Goal: Task Accomplishment & Management: Use online tool/utility

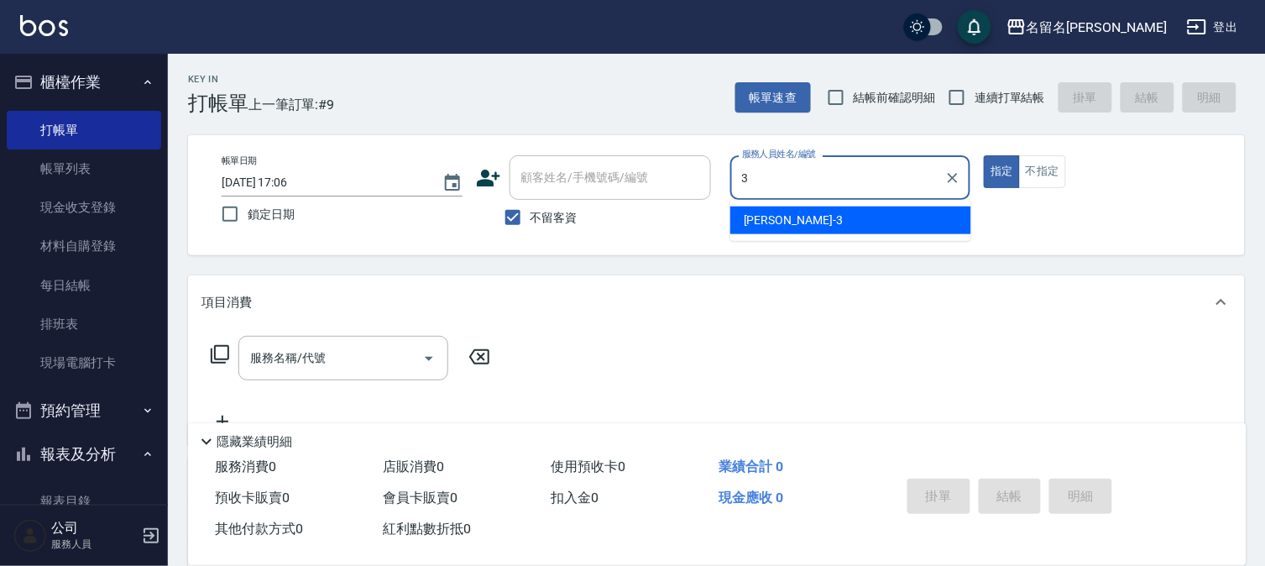
type input "[PERSON_NAME]-3"
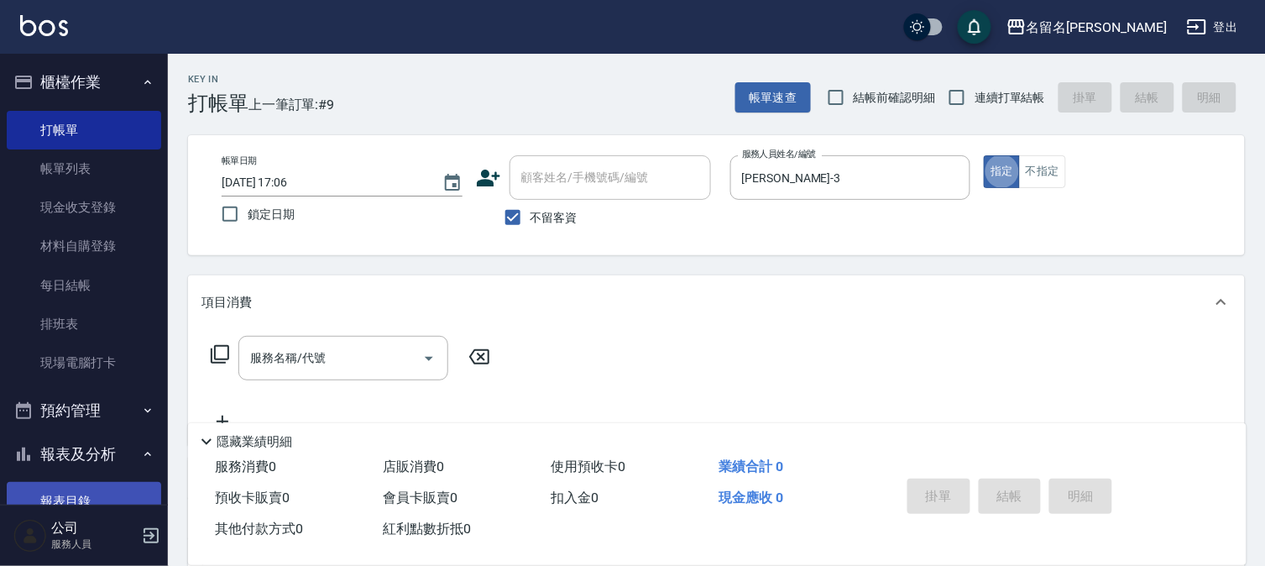
type button "true"
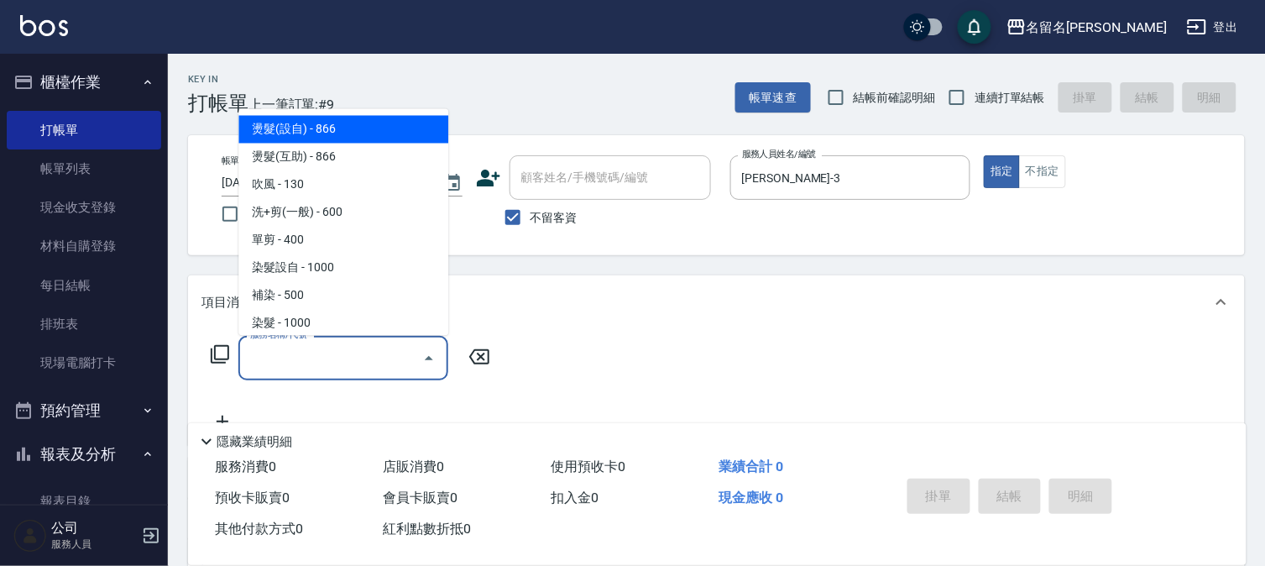
click at [296, 349] on input "服務名稱/代號" at bounding box center [331, 357] width 170 height 29
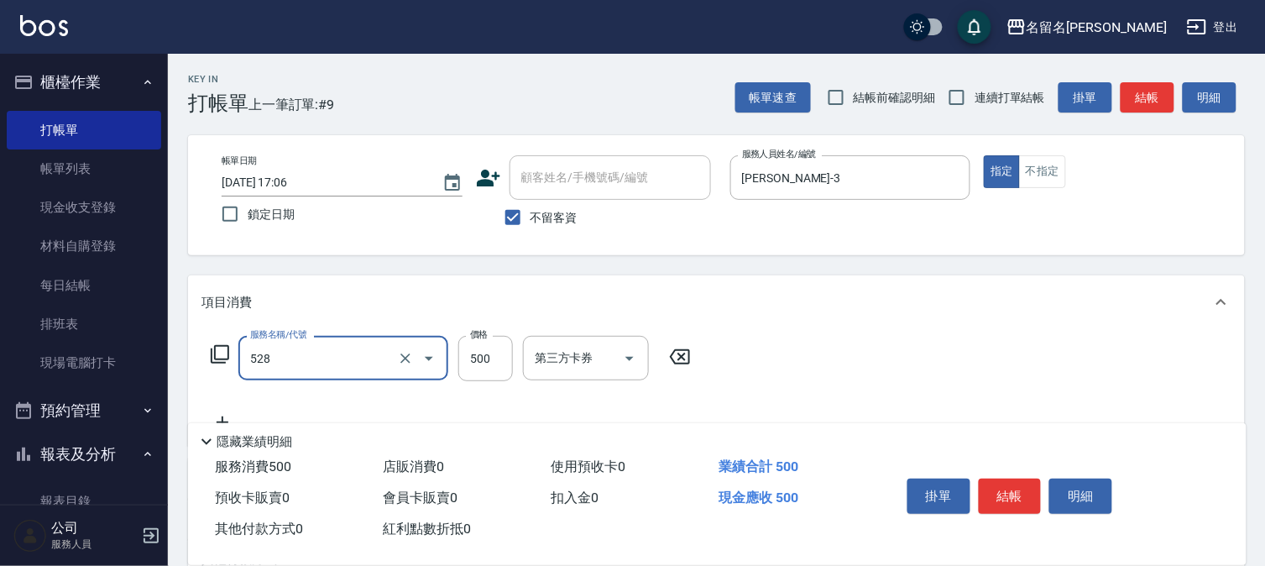
type input "頭皮養護B(528)"
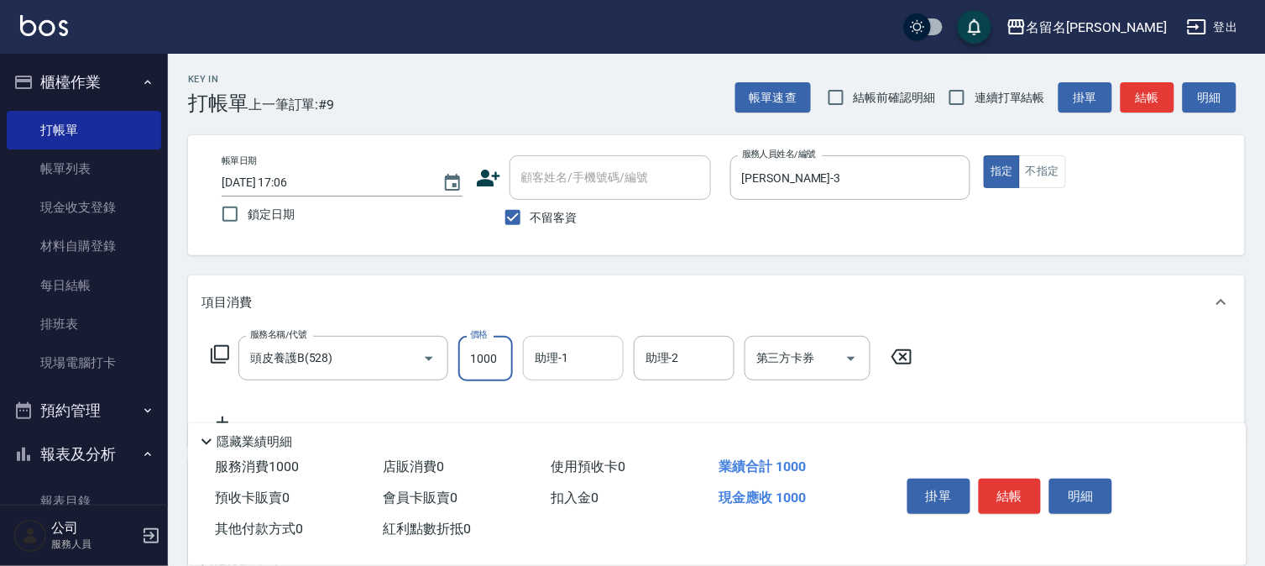
type input "1000"
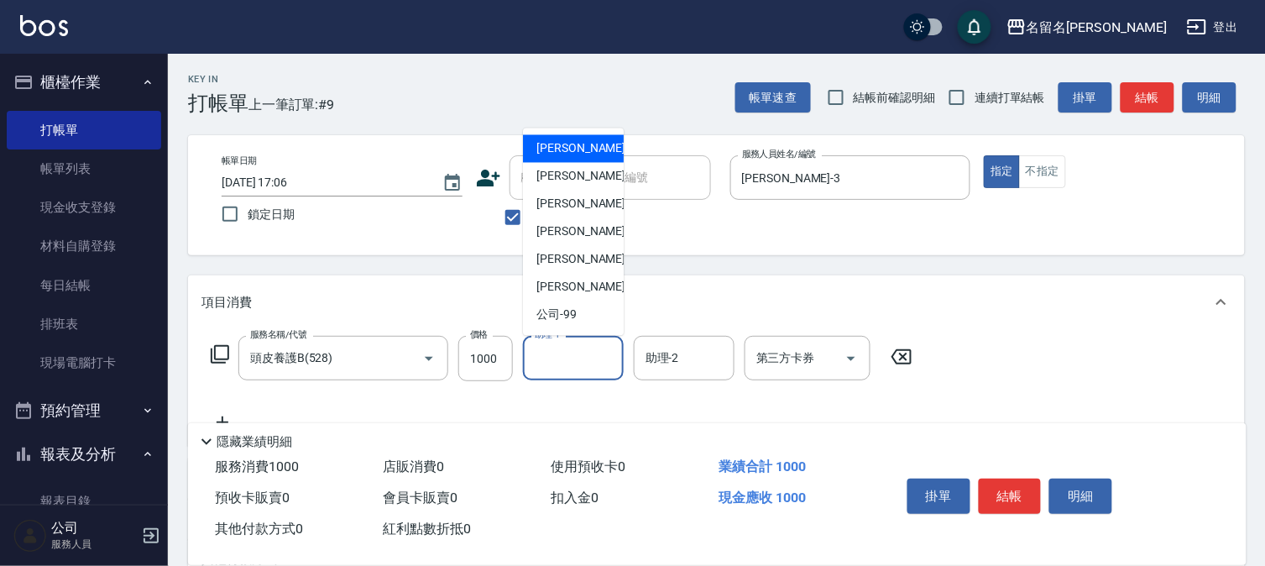
click at [549, 359] on input "助理-1" at bounding box center [574, 357] width 86 height 29
click at [589, 175] on div "[PERSON_NAME]-3" at bounding box center [573, 177] width 101 height 28
type input "[PERSON_NAME]-3"
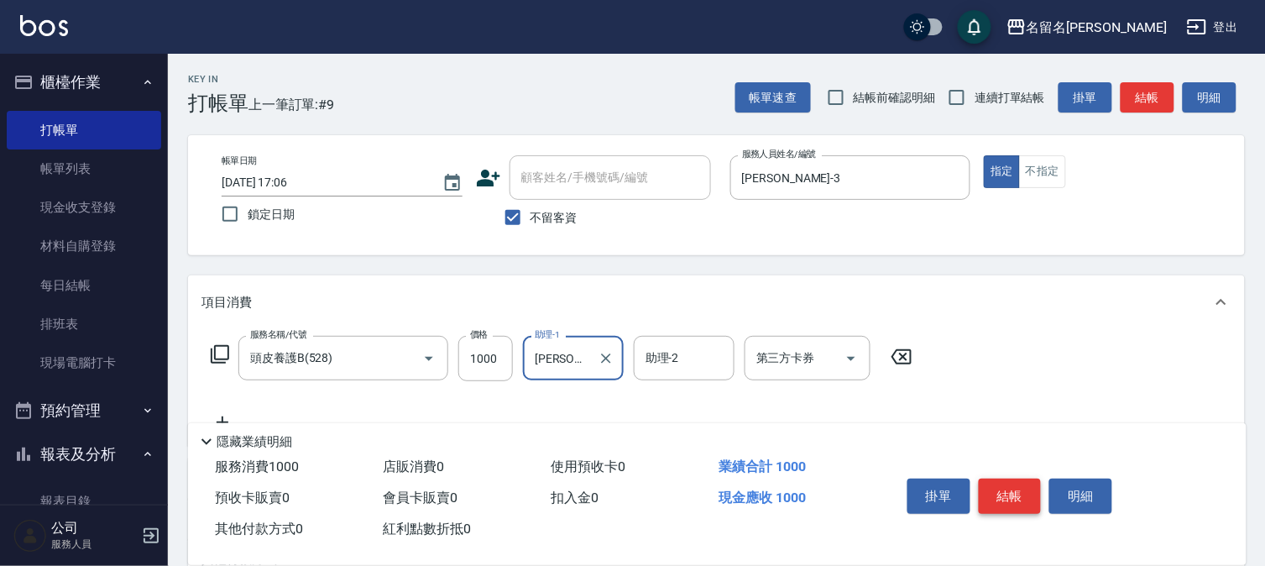
click at [1019, 484] on button "結帳" at bounding box center [1010, 496] width 63 height 35
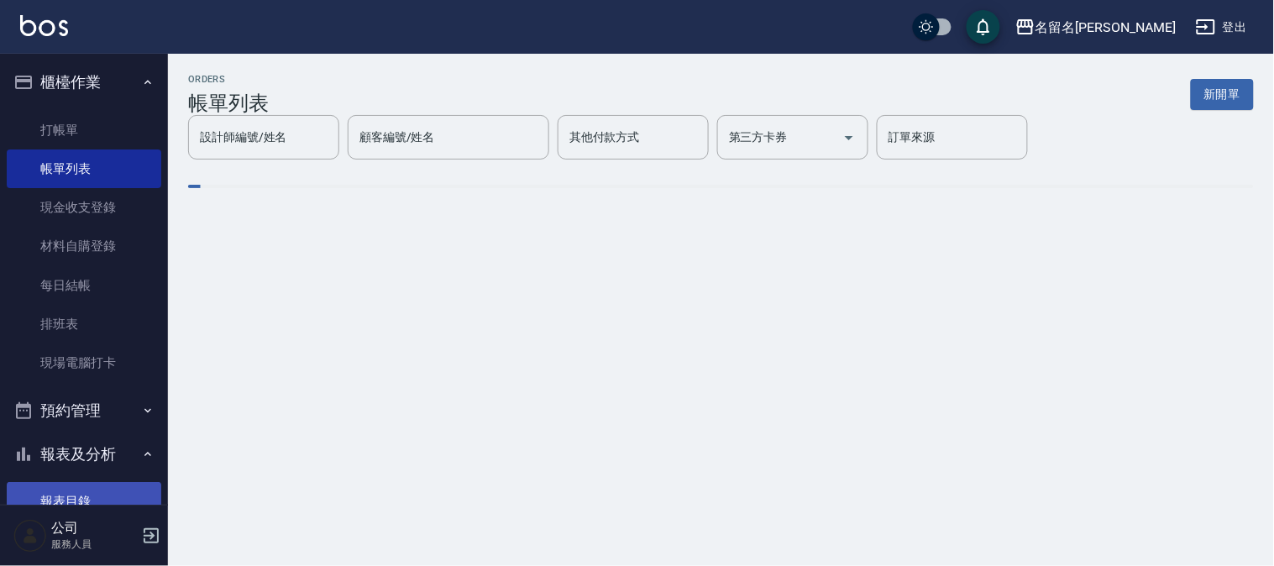
click at [65, 500] on link "報表目錄" at bounding box center [84, 501] width 155 height 39
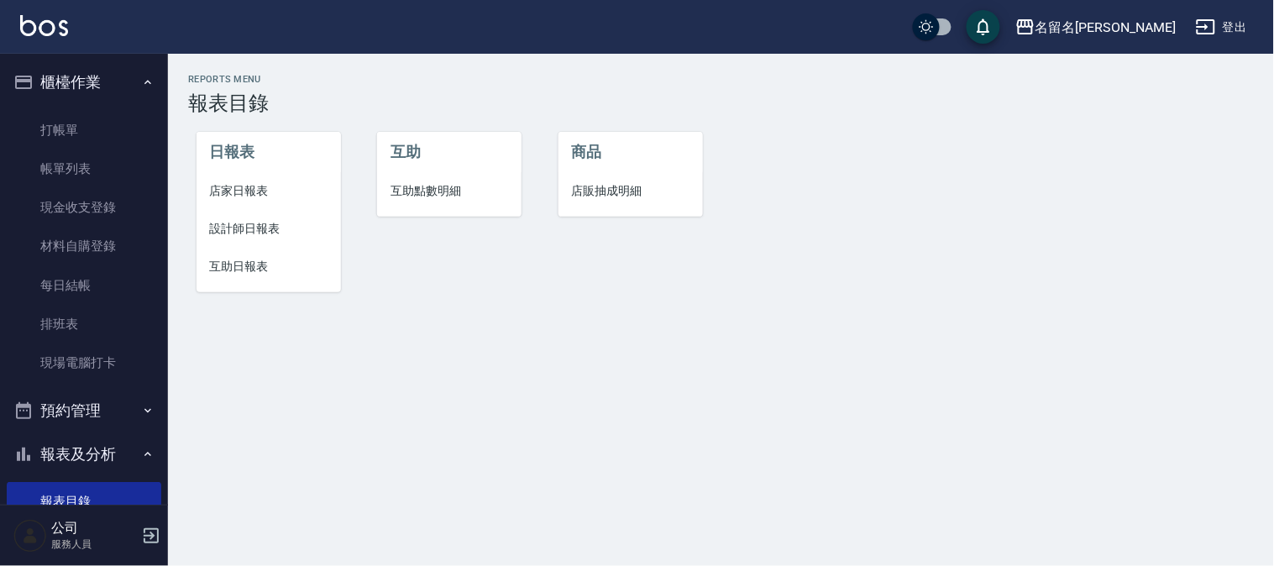
click at [230, 236] on span "設計師日報表" at bounding box center [269, 229] width 118 height 18
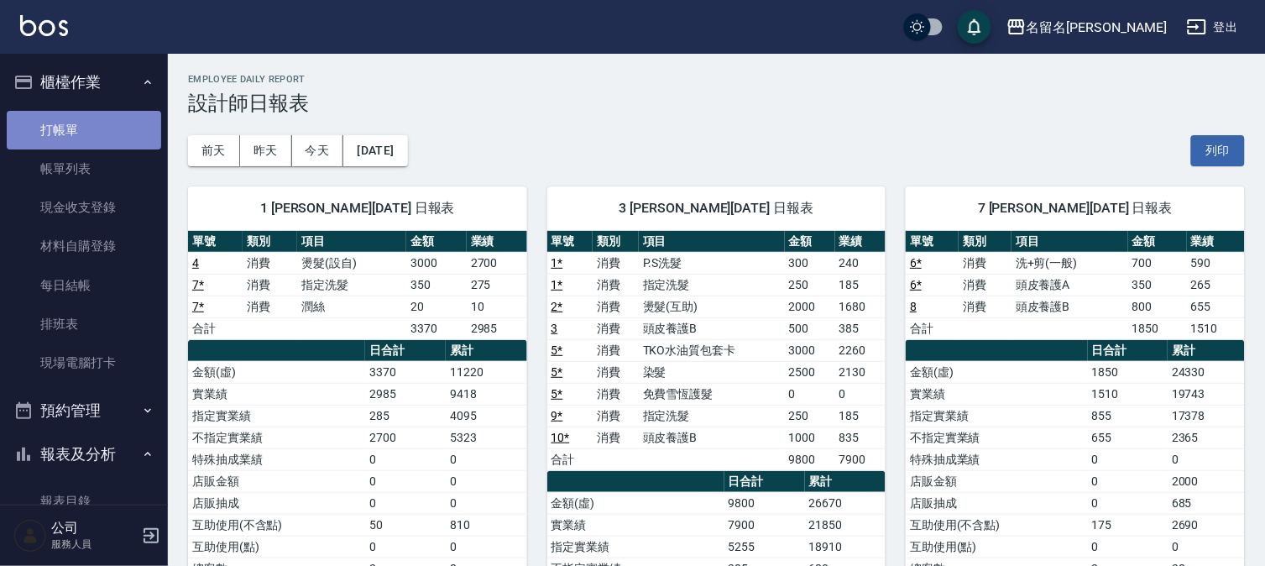
click at [88, 130] on link "打帳單" at bounding box center [84, 130] width 155 height 39
